Goal: Transaction & Acquisition: Purchase product/service

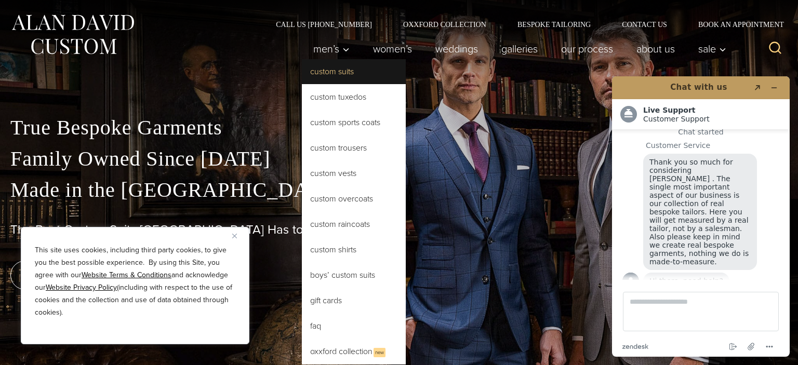
click at [331, 77] on link "Custom Suits" at bounding box center [354, 71] width 104 height 25
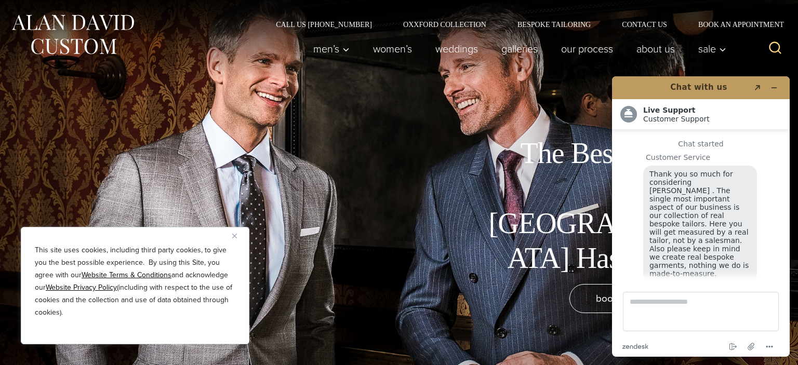
scroll to position [12, 0]
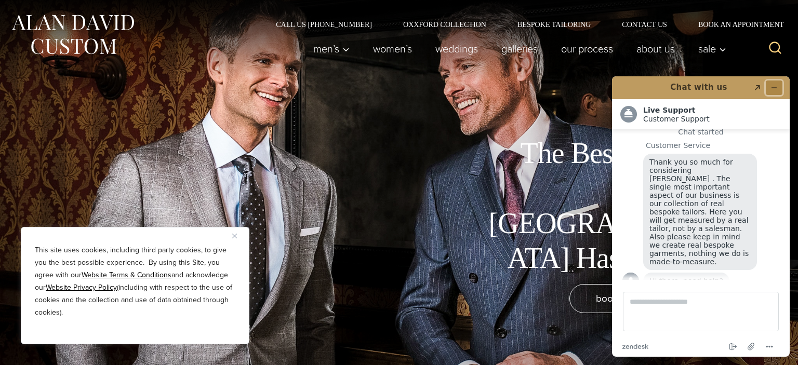
click at [773, 83] on button "Minimize widget" at bounding box center [774, 88] width 17 height 15
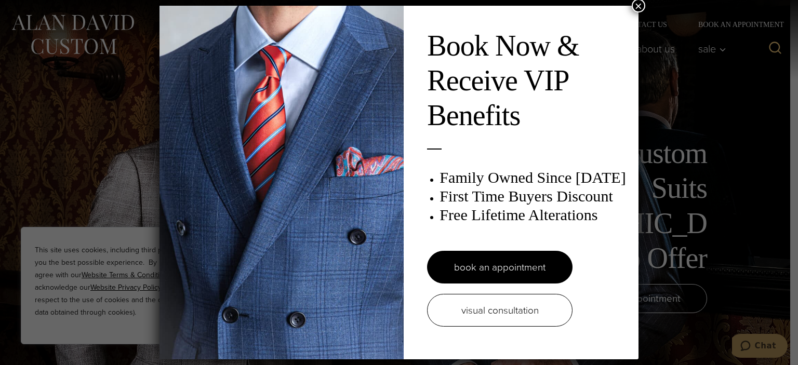
click at [639, 6] on button "×" at bounding box center [639, 6] width 14 height 14
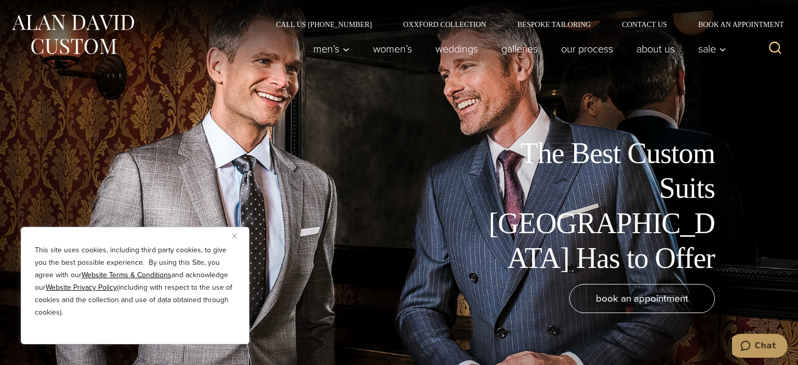
click at [236, 235] on img "Close" at bounding box center [234, 236] width 5 height 5
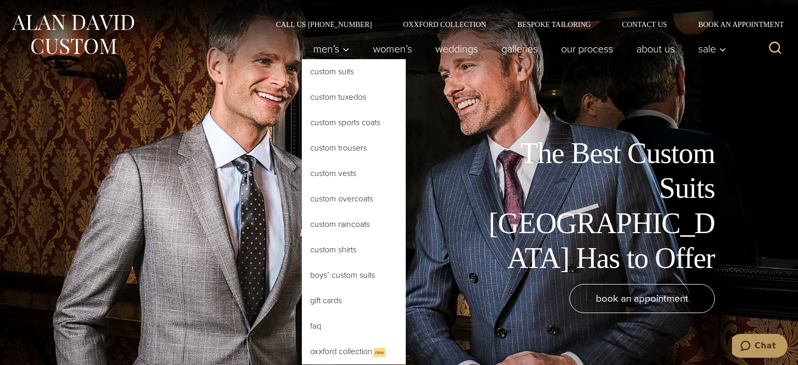
click at [321, 73] on link "Custom Suits" at bounding box center [354, 71] width 104 height 25
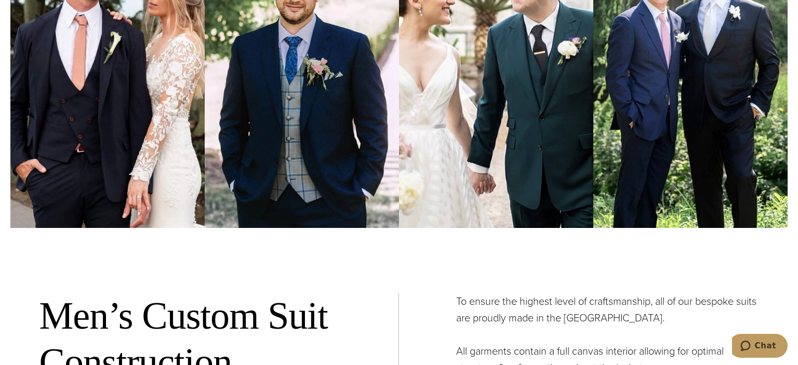
scroll to position [3474, 0]
